Goal: Task Accomplishment & Management: Use online tool/utility

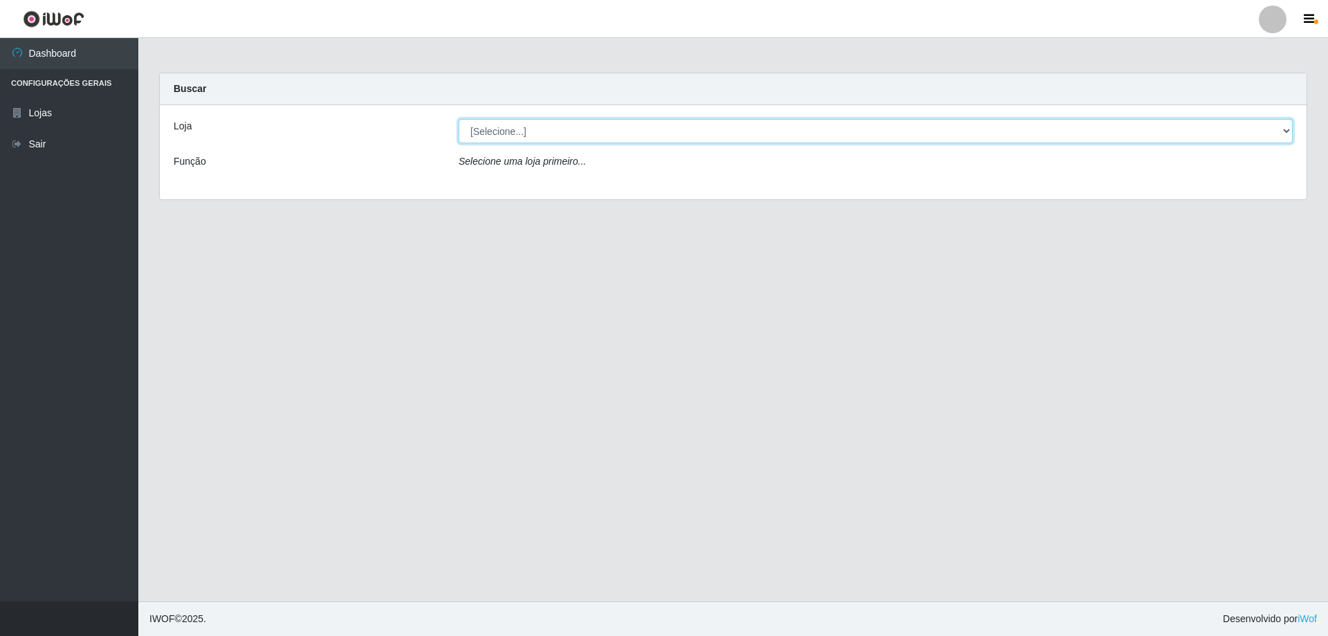
click at [484, 136] on select "[Selecione...] SuperShow Bis - Avenida 6 SuperShow [GEOGRAPHIC_DATA]" at bounding box center [876, 131] width 834 height 24
select select "60"
click at [459, 119] on select "[Selecione...] SuperShow Bis - Avenida 6 SuperShow [GEOGRAPHIC_DATA]" at bounding box center [876, 131] width 834 height 24
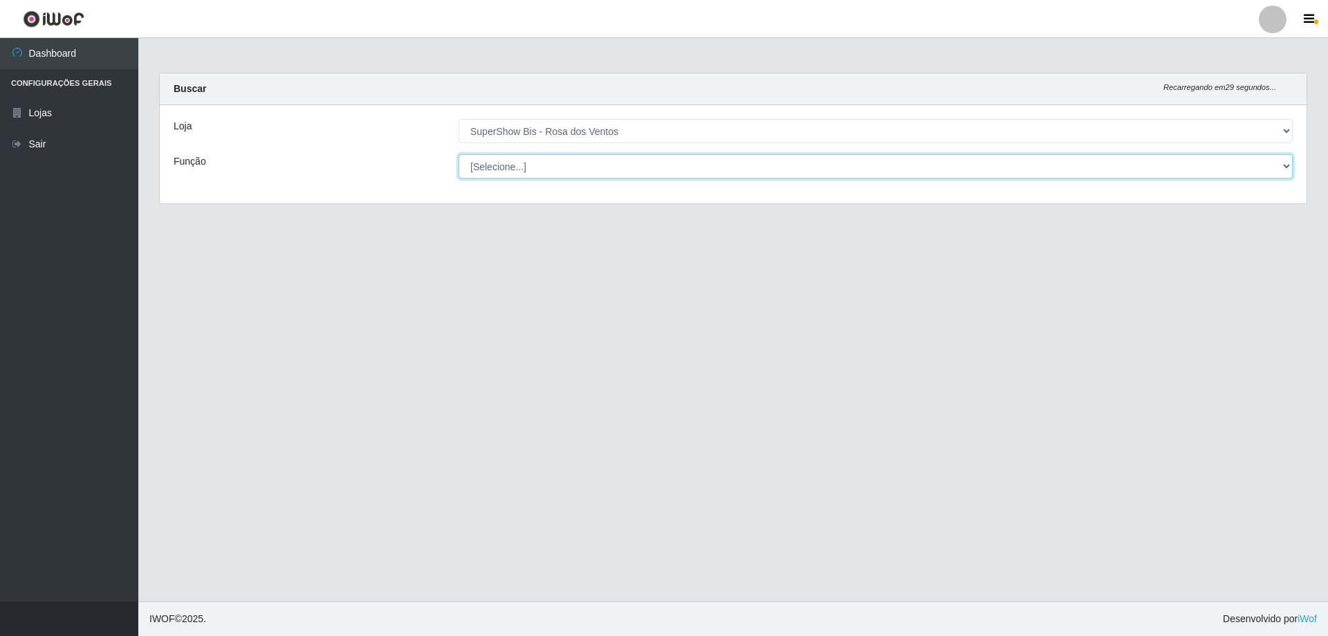
click at [499, 172] on select "[Selecione...] ASG ASG + ASG ++ Auxiliar de Cozinha Balconista de Açougue Balco…" at bounding box center [876, 166] width 834 height 24
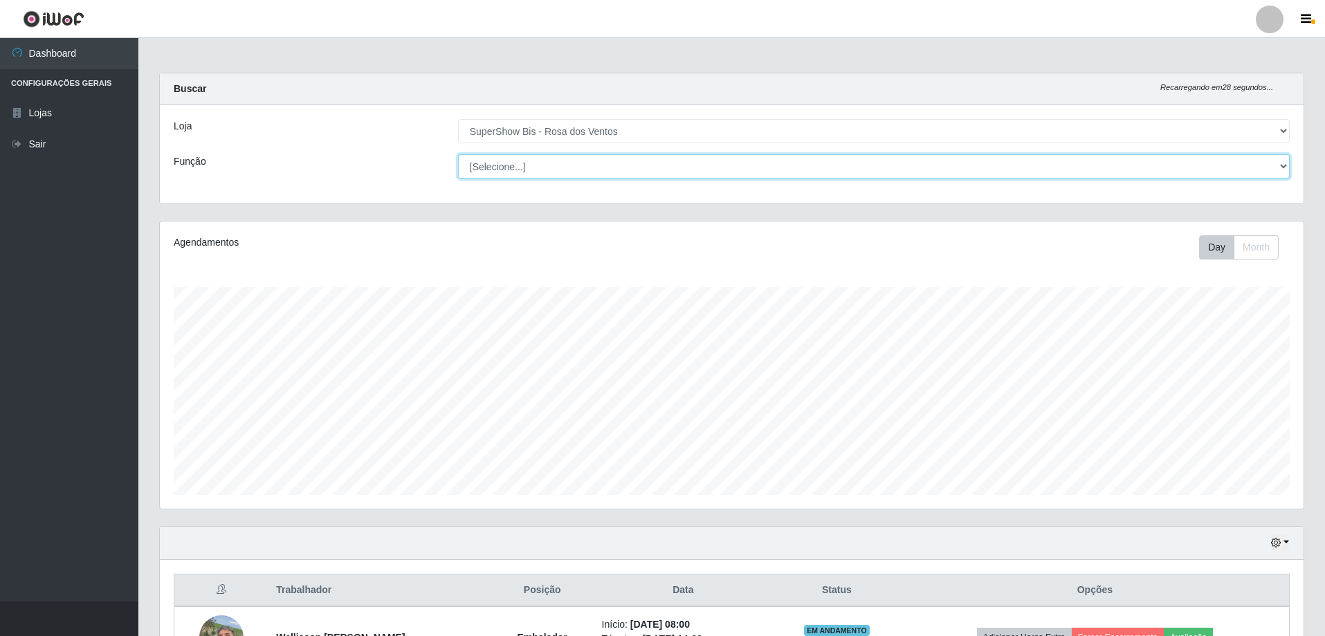
scroll to position [287, 1144]
select select "1"
click at [458, 154] on select "[Selecione...] ASG ASG + ASG ++ Auxiliar de Cozinha Balconista de Açougue Balco…" at bounding box center [874, 166] width 832 height 24
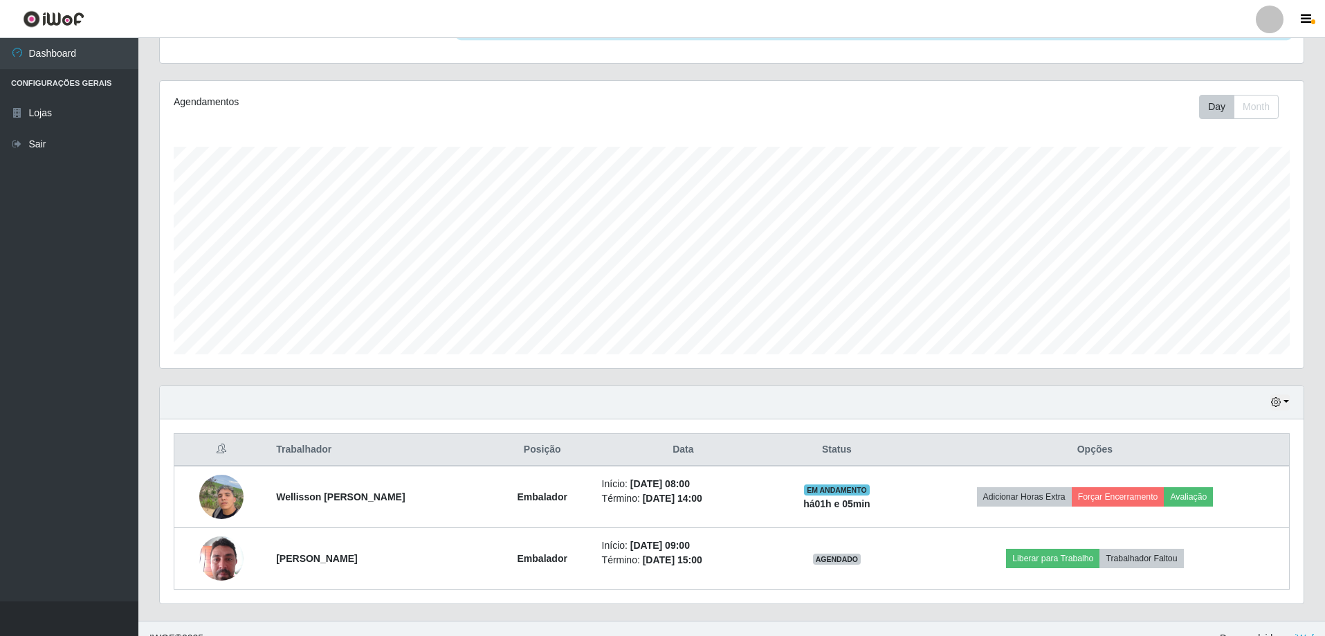
scroll to position [160, 0]
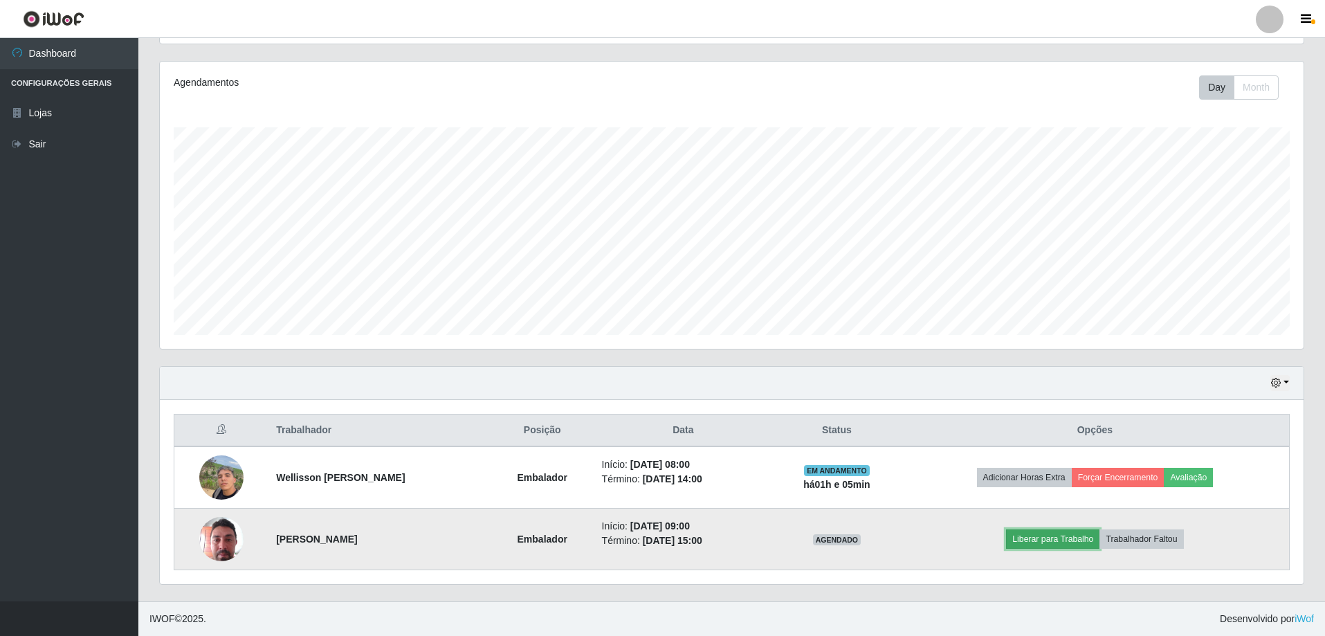
click at [1084, 543] on button "Liberar para Trabalho" at bounding box center [1052, 538] width 93 height 19
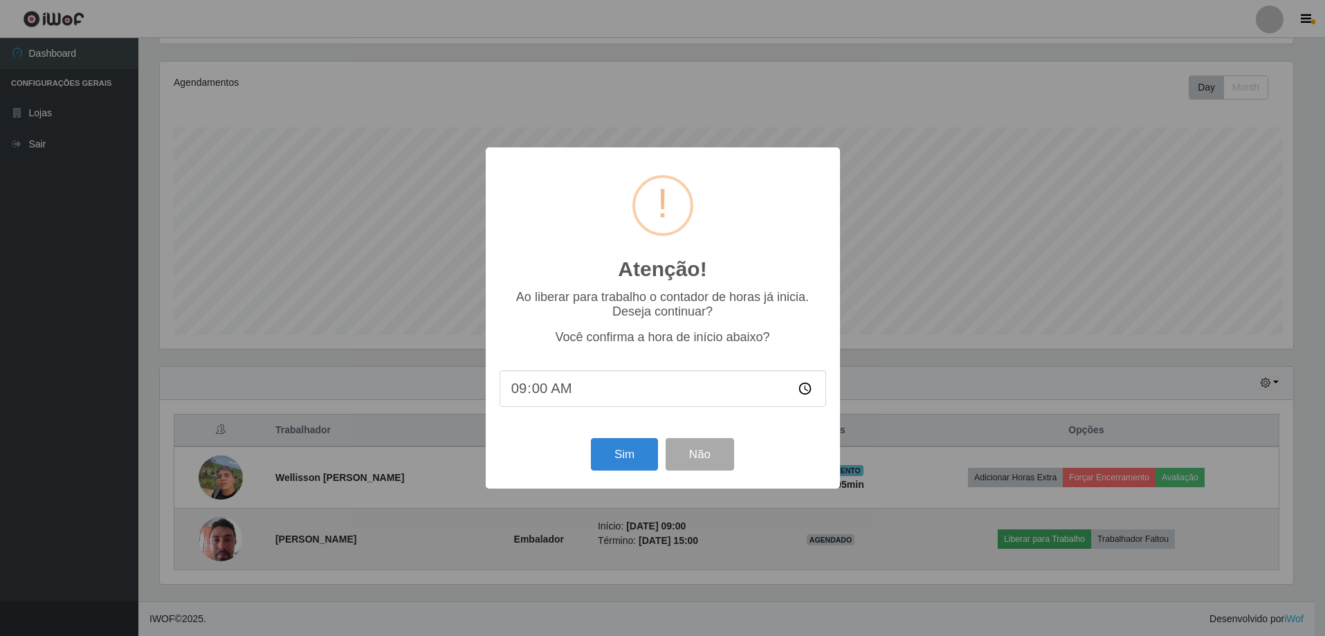
scroll to position [287, 1137]
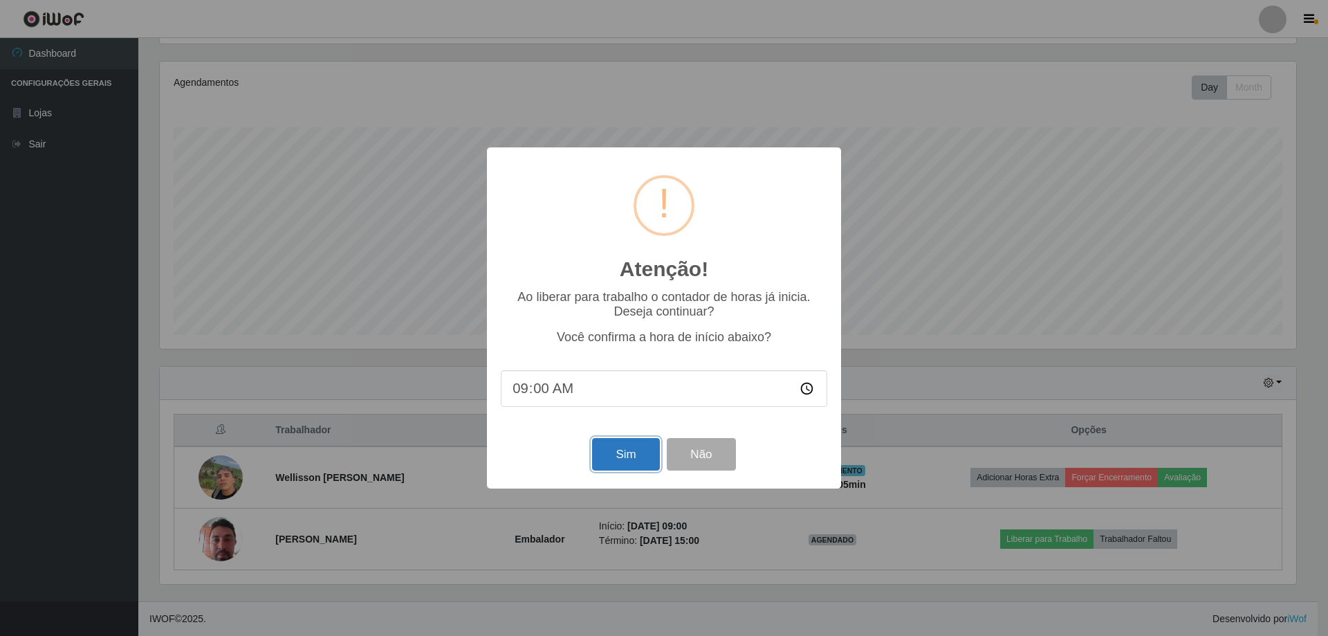
click at [600, 458] on button "Sim" at bounding box center [625, 454] width 67 height 33
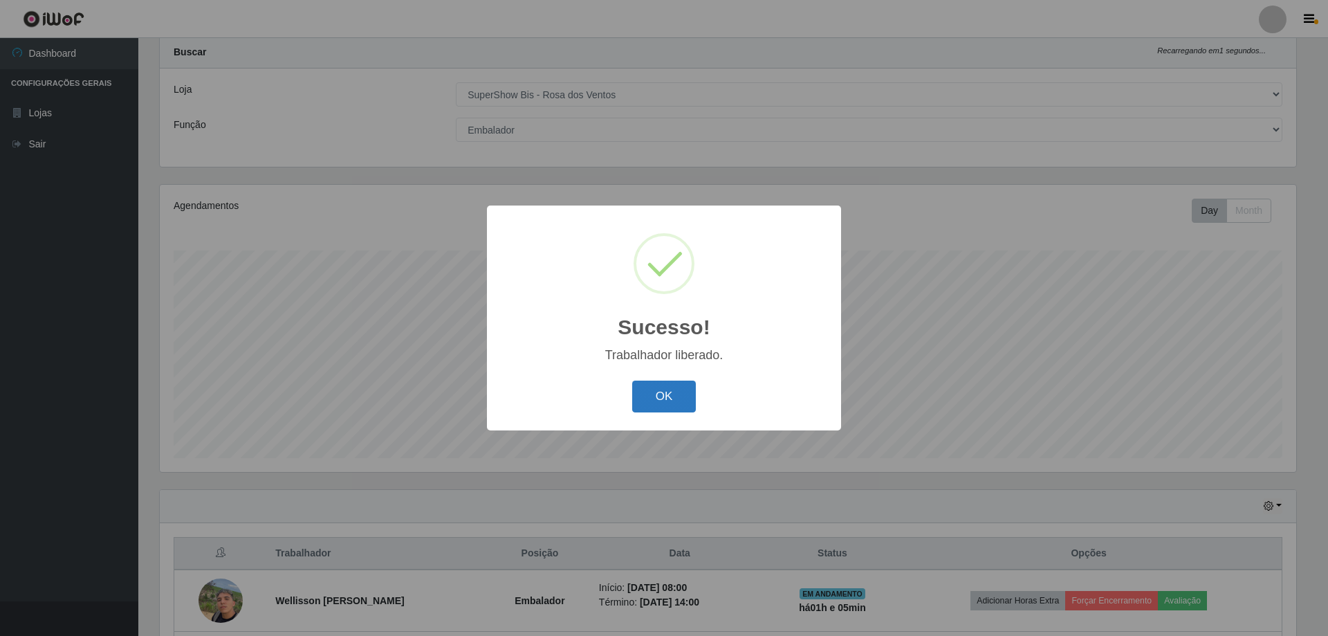
click at [679, 389] on button "OK" at bounding box center [664, 396] width 64 height 33
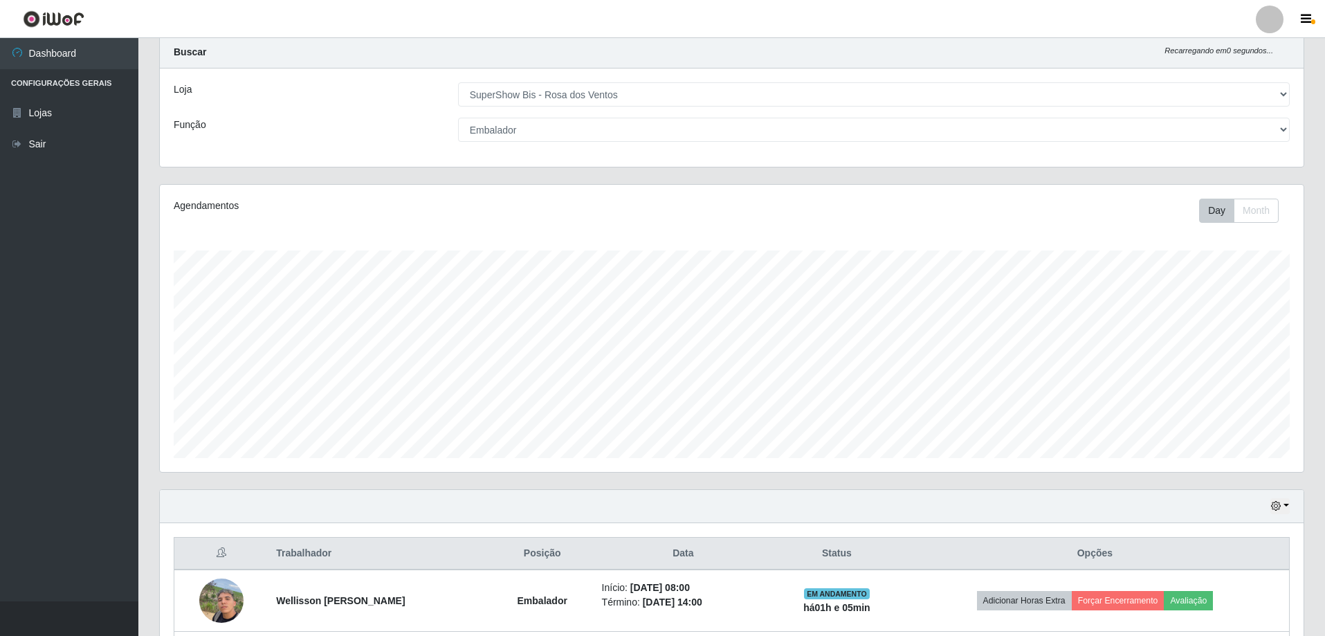
scroll to position [160, 0]
